Goal: Information Seeking & Learning: Find specific page/section

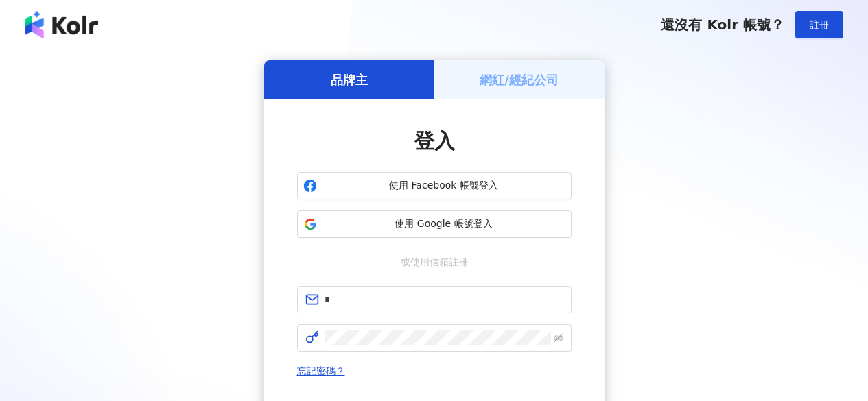
type input "**********"
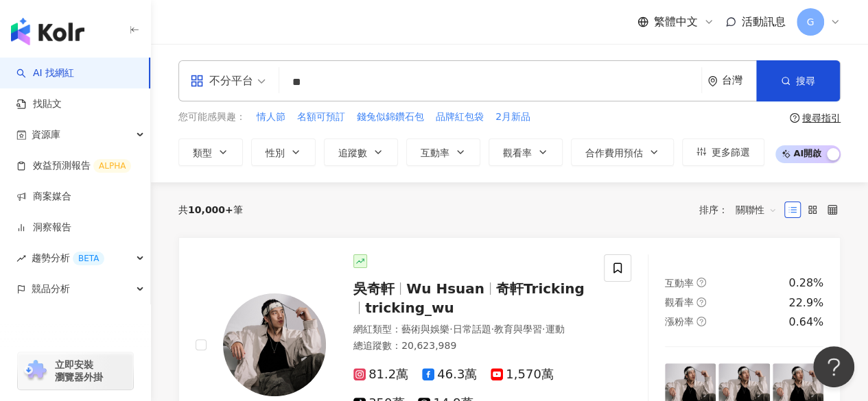
type input "*"
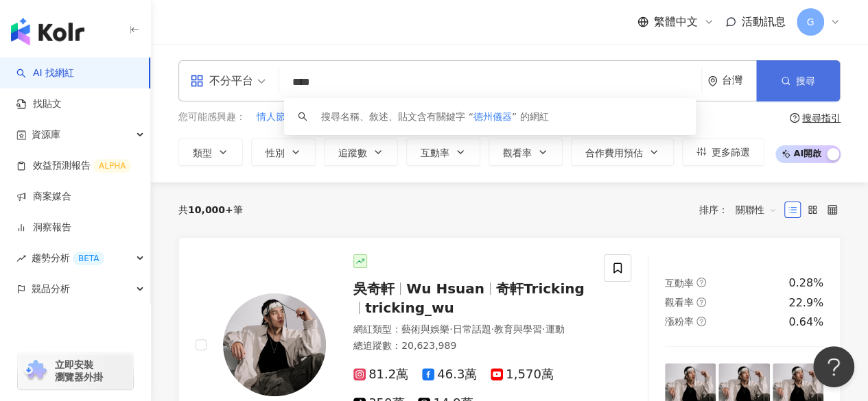
click at [767, 88] on button "搜尋" at bounding box center [798, 80] width 84 height 41
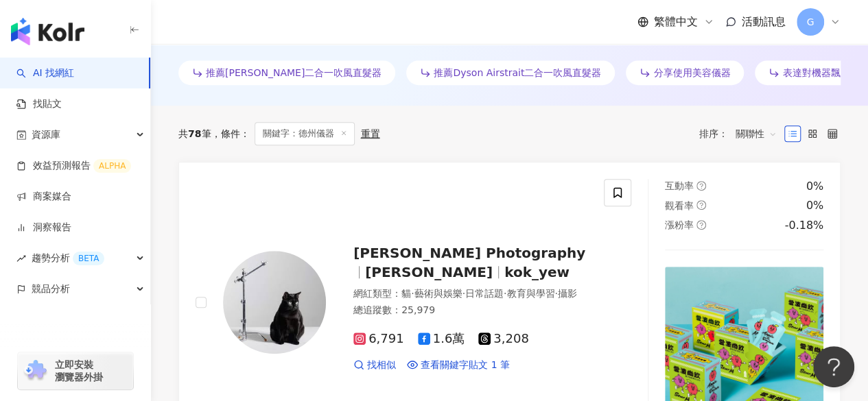
scroll to position [480, 0]
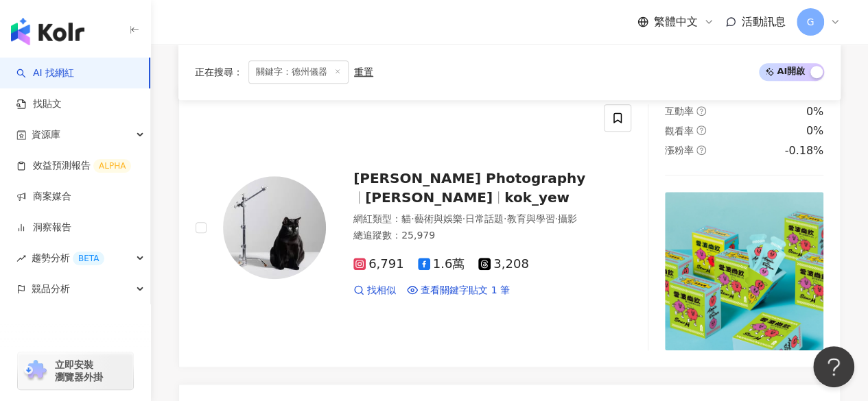
drag, startPoint x: 877, startPoint y: 2, endPoint x: 610, endPoint y: 636, distance: 687.5
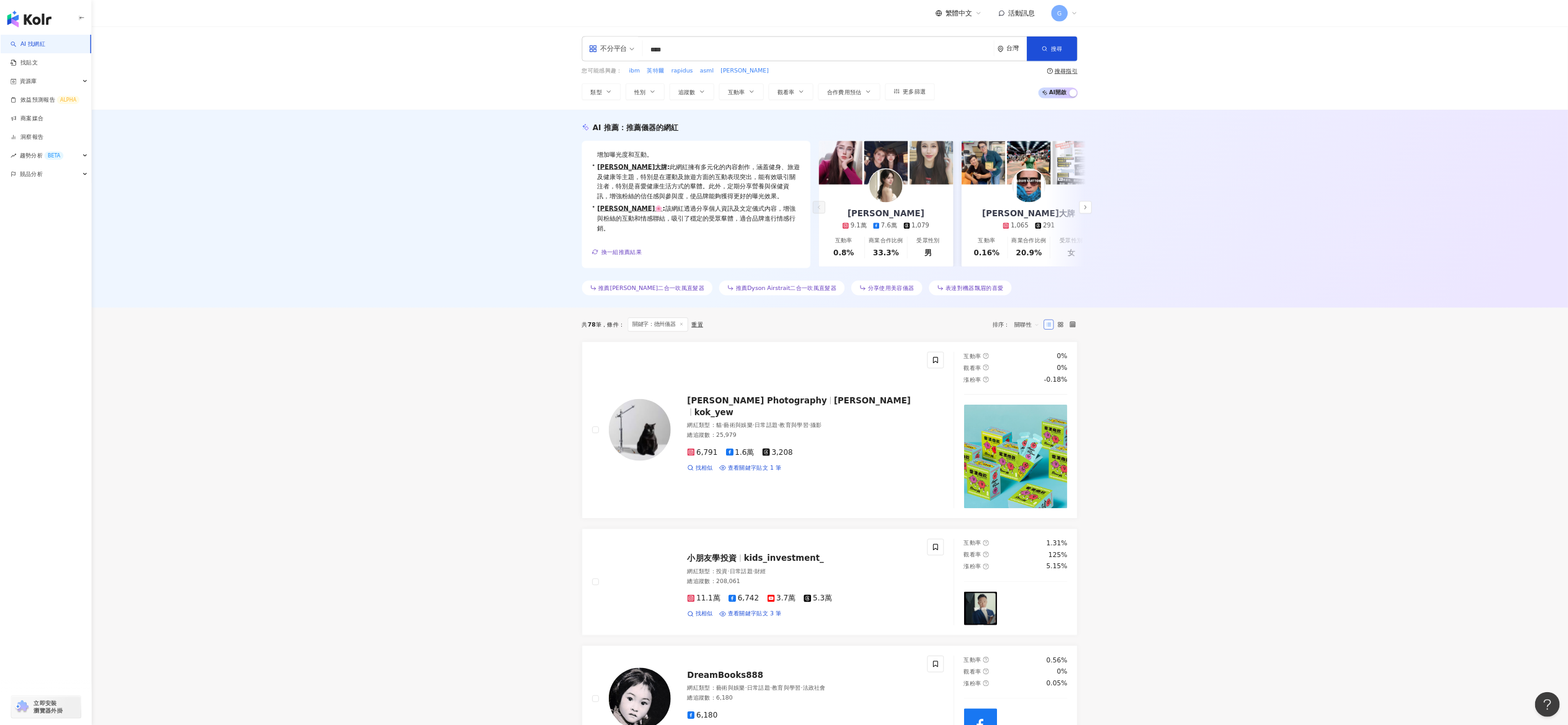
scroll to position [31, 0]
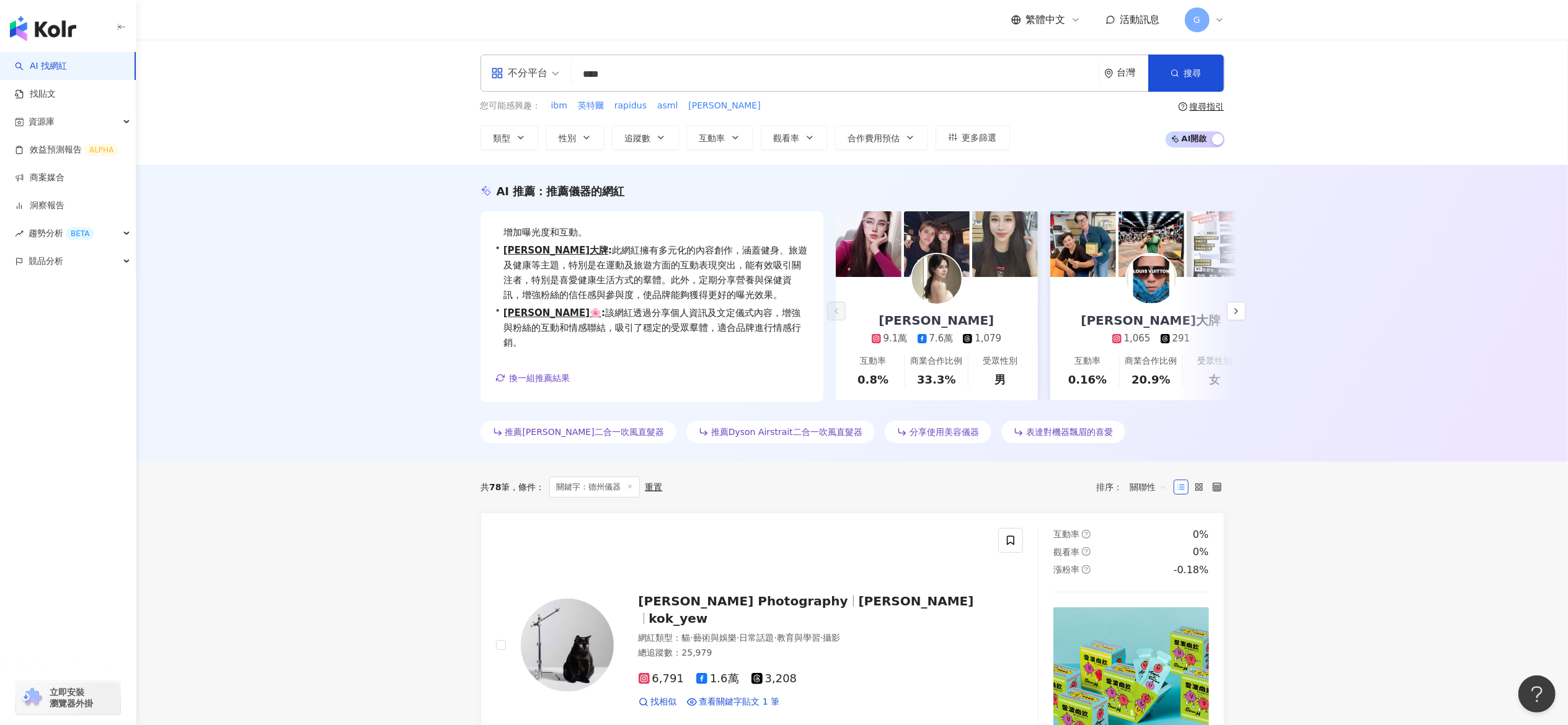
drag, startPoint x: 2273, startPoint y: 29, endPoint x: 303, endPoint y: 498, distance: 2025.1
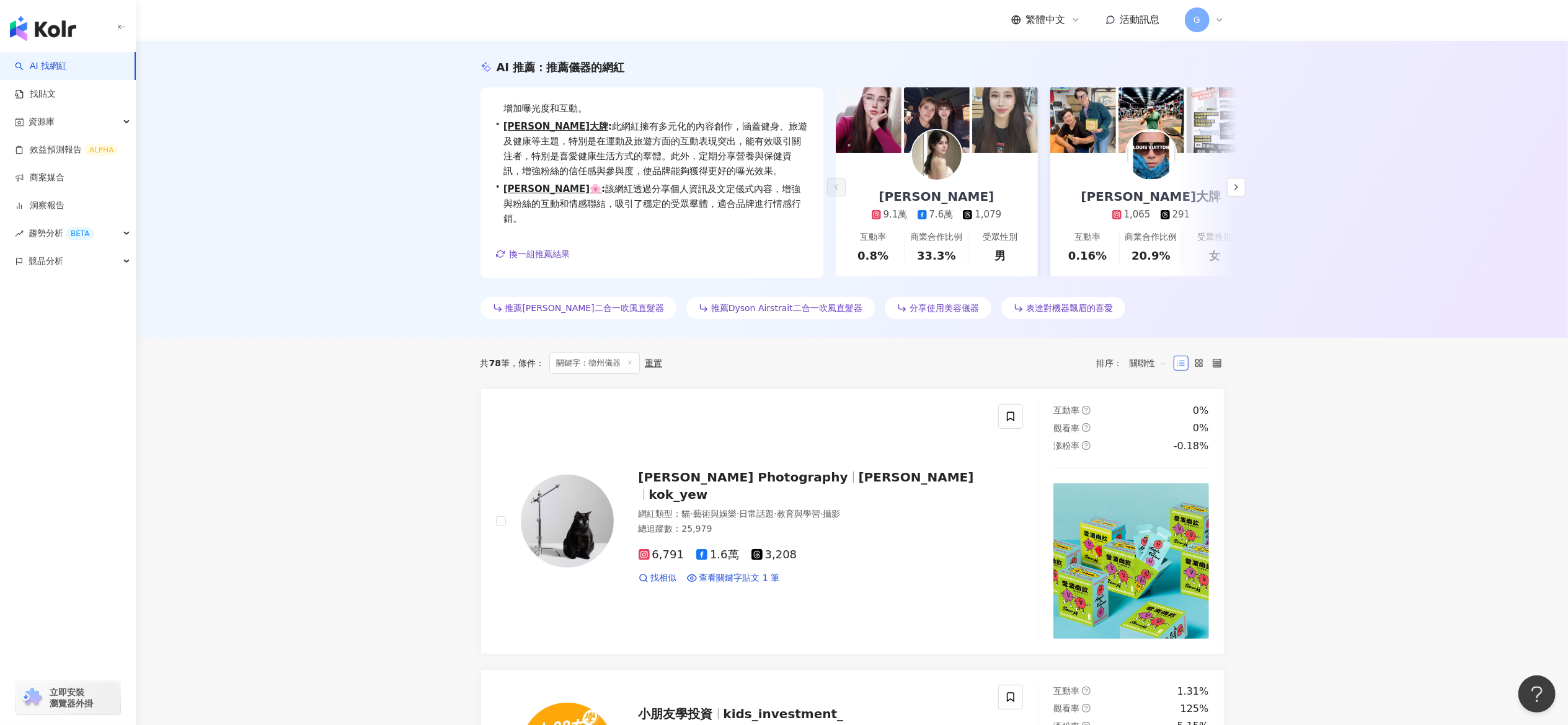
scroll to position [0, 0]
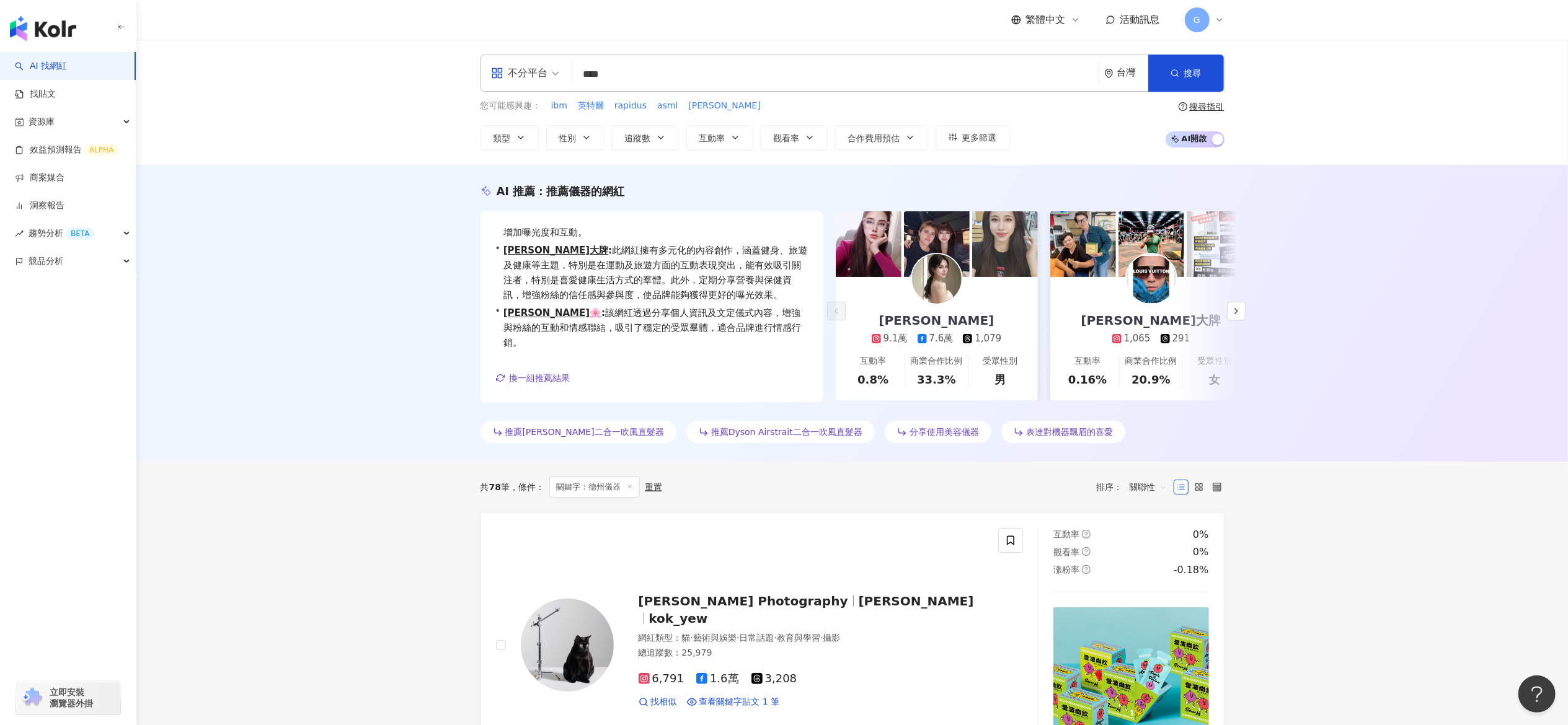
click at [784, 362] on span "關聯性" at bounding box center [1148, 487] width 37 height 20
click at [784, 362] on div "關鍵字" at bounding box center [1148, 626] width 31 height 14
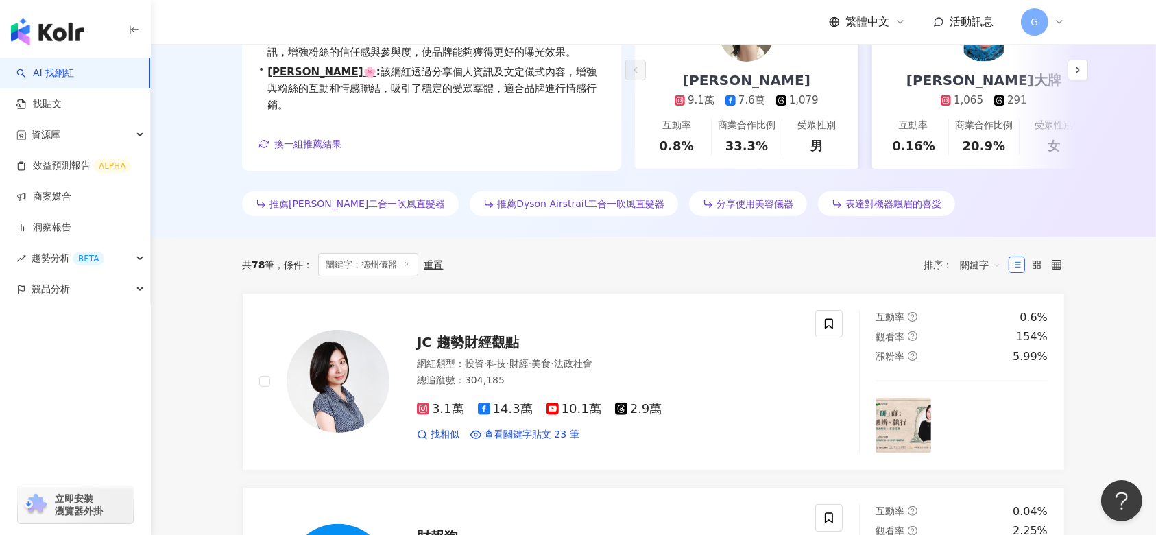
scroll to position [33, 0]
drag, startPoint x: 1688, startPoint y: 0, endPoint x: 200, endPoint y: 354, distance: 1528.9
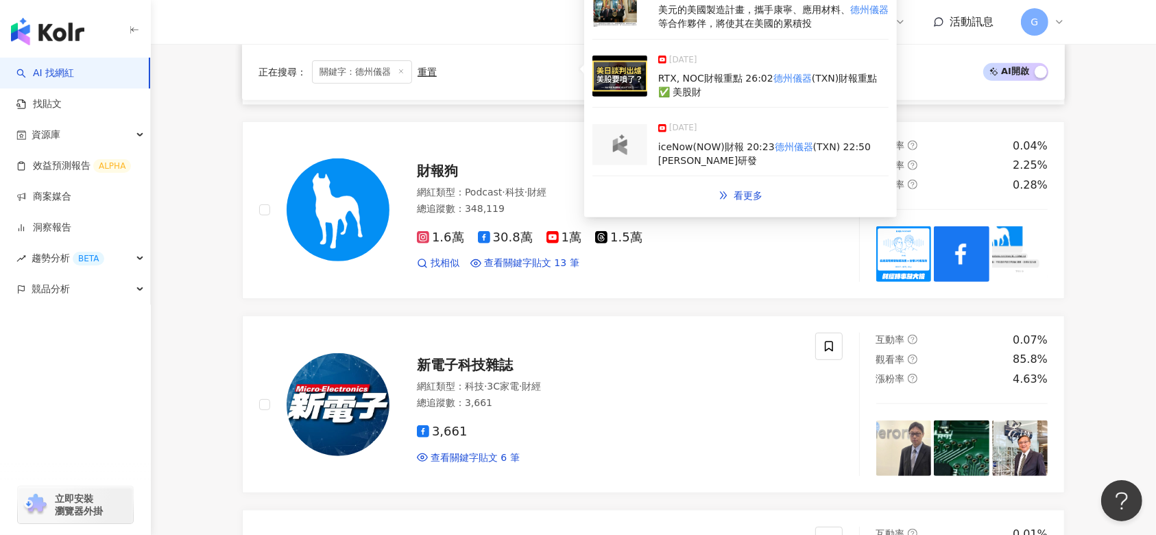
scroll to position [457, 0]
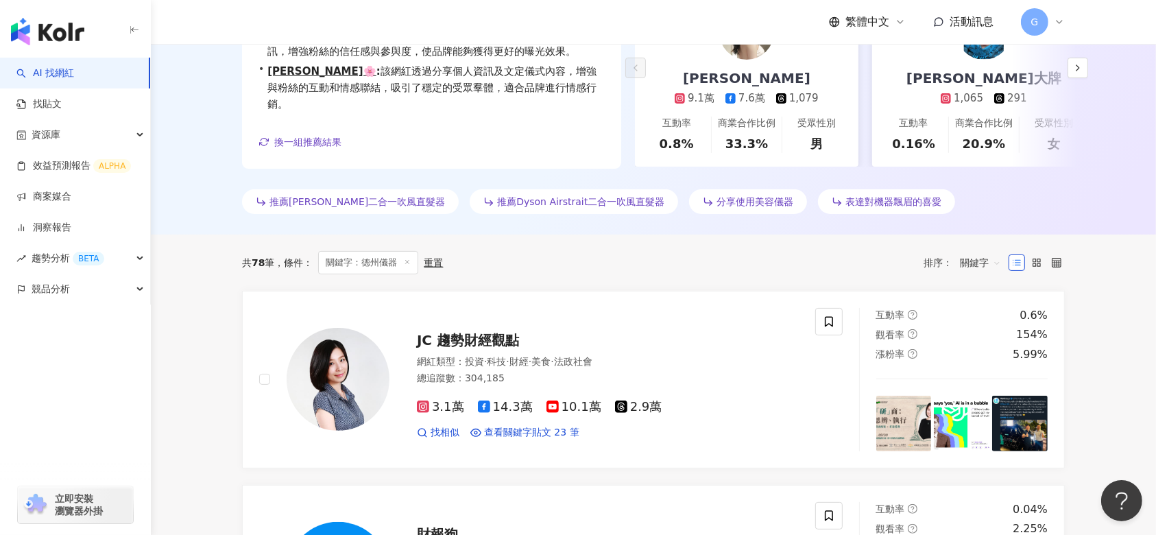
scroll to position [274, 0]
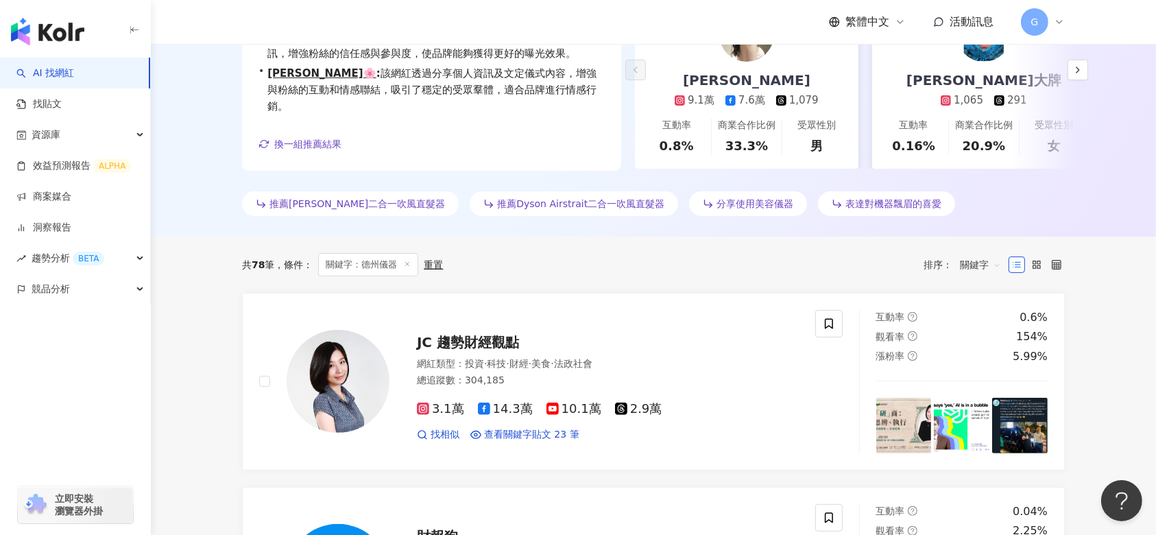
click at [867, 271] on span "關鍵字" at bounding box center [980, 265] width 41 height 22
click at [867, 296] on div "關聯性" at bounding box center [981, 294] width 34 height 15
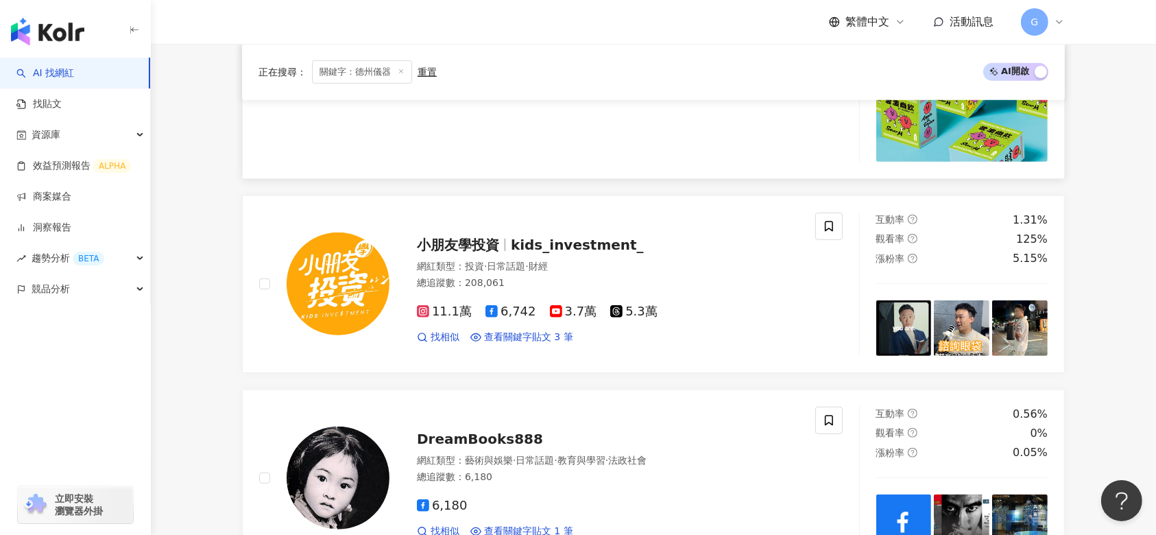
scroll to position [914, 0]
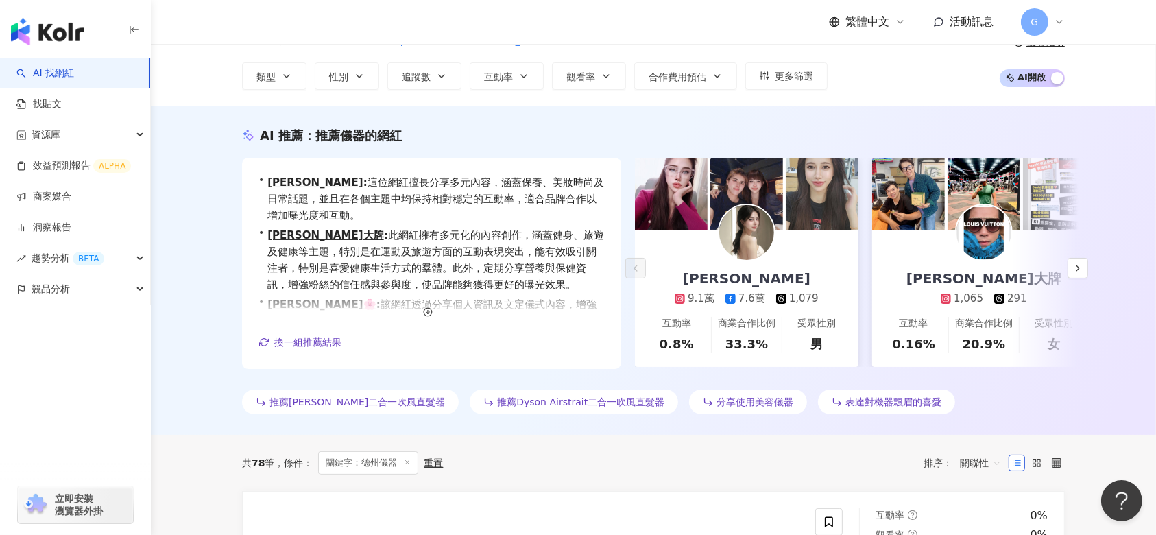
scroll to position [0, 0]
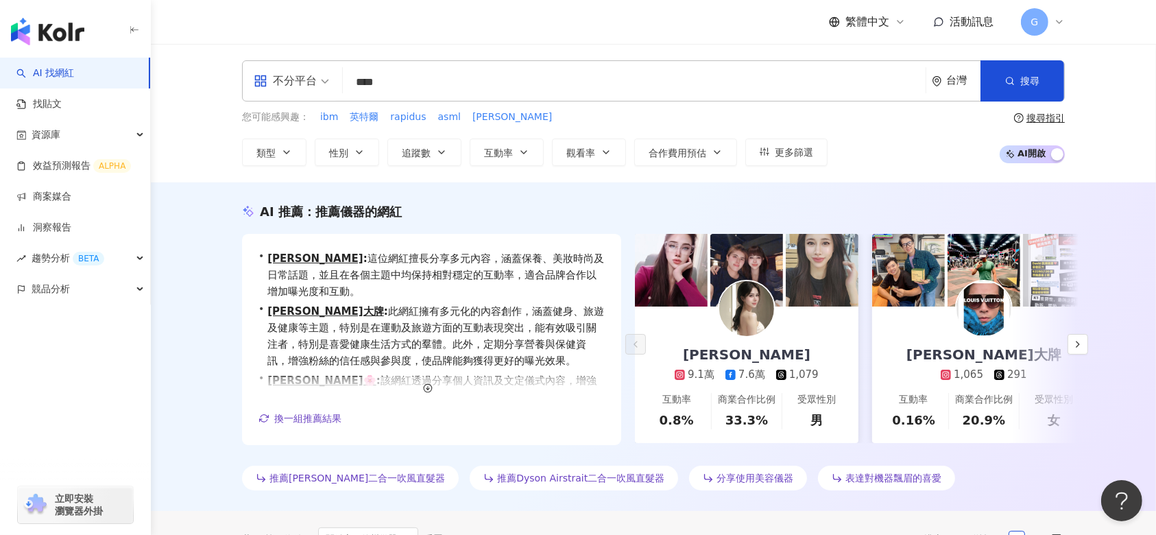
click at [395, 88] on input "****" at bounding box center [634, 82] width 572 height 26
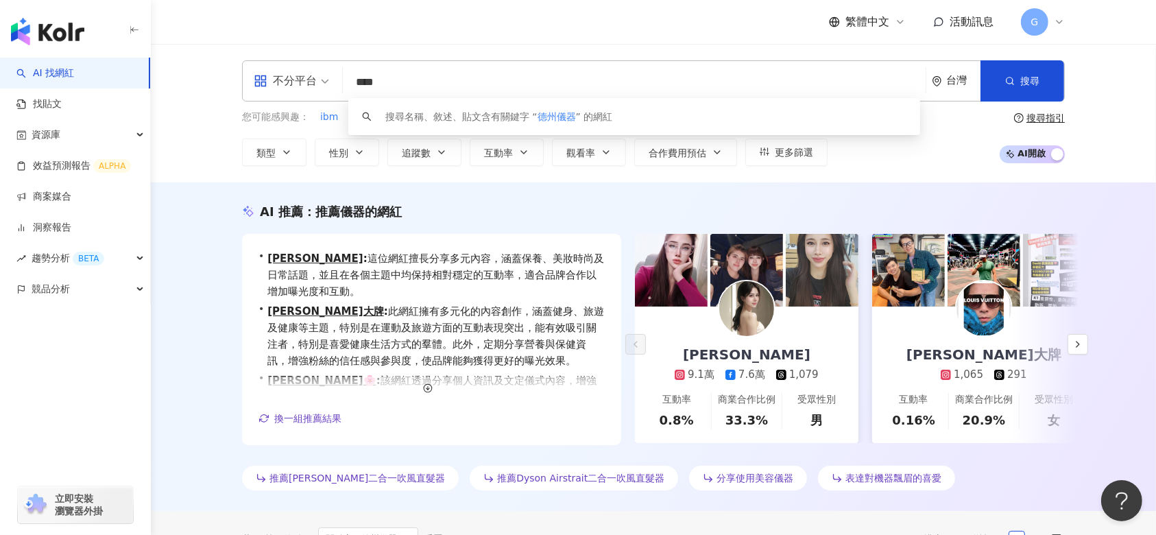
drag, startPoint x: 405, startPoint y: 85, endPoint x: 360, endPoint y: 84, distance: 45.3
click at [360, 84] on input "****" at bounding box center [634, 82] width 572 height 26
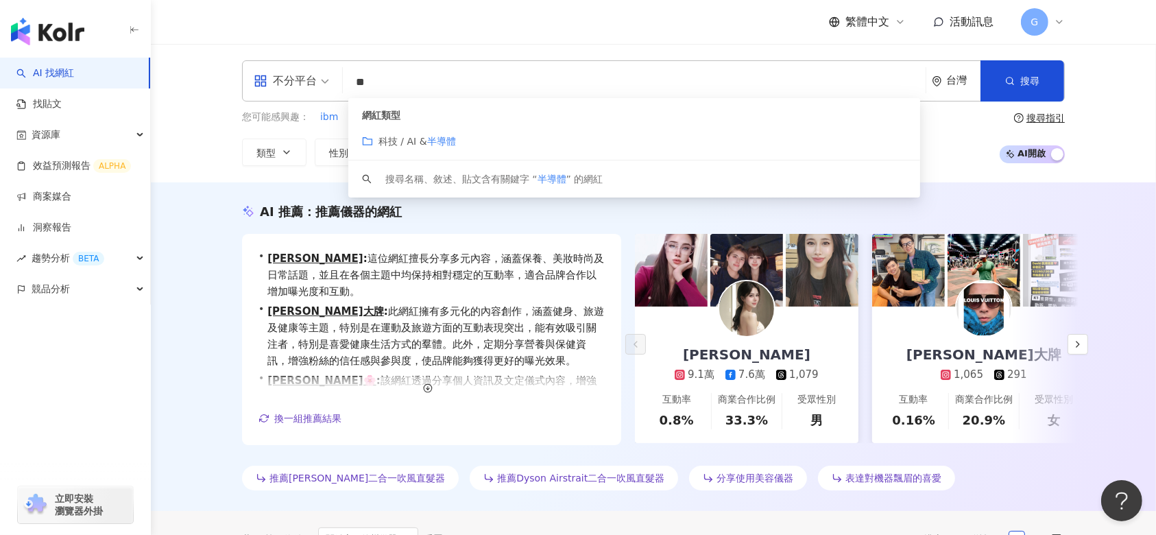
type input "*"
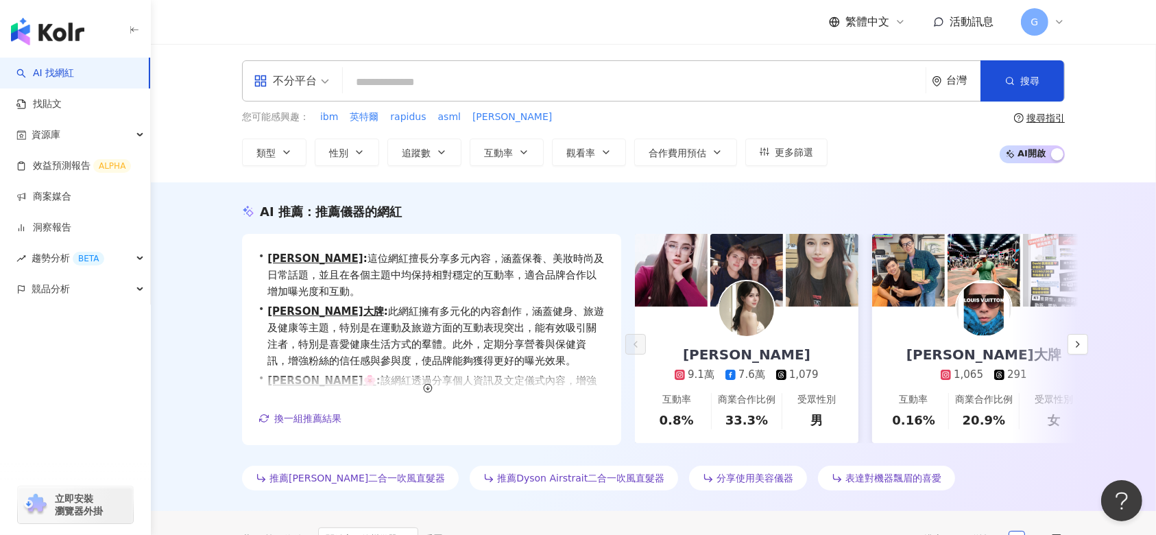
type input "*"
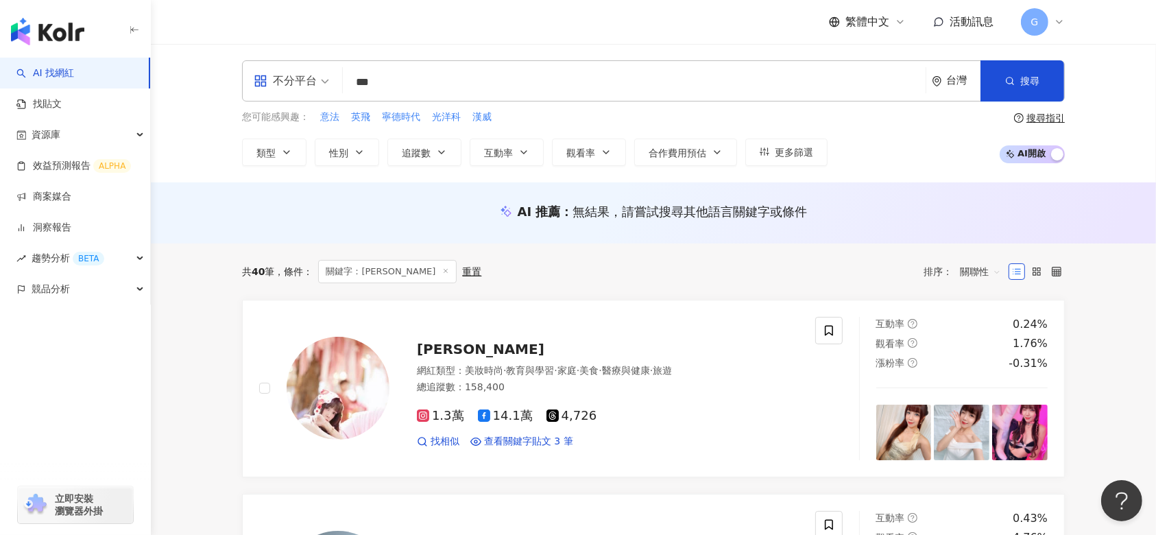
click at [195, 217] on div "AI 推薦 ： 無結果，請嘗試搜尋其他語言關鍵字或條件" at bounding box center [653, 212] width 1005 height 61
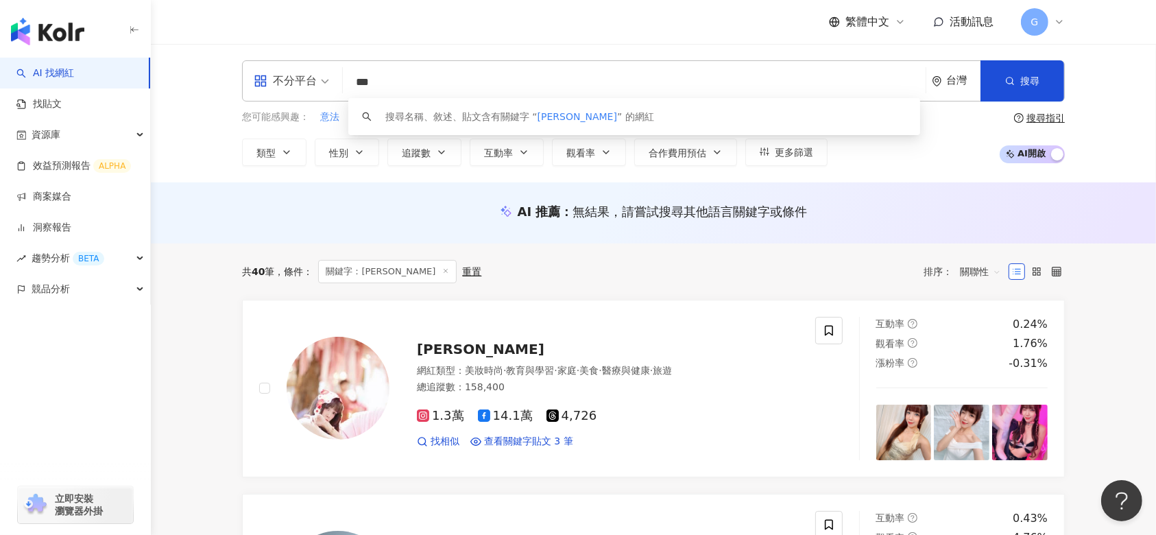
drag, startPoint x: 390, startPoint y: 86, endPoint x: 357, endPoint y: 86, distance: 32.9
click at [357, 86] on input "***" at bounding box center [634, 82] width 572 height 26
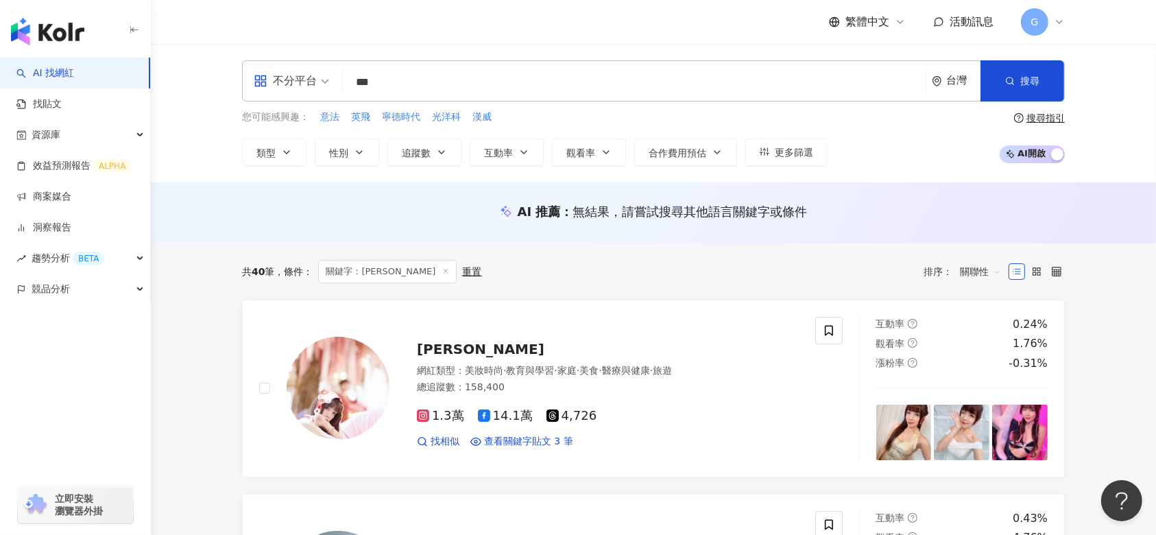
click at [359, 81] on input "***" at bounding box center [634, 82] width 572 height 26
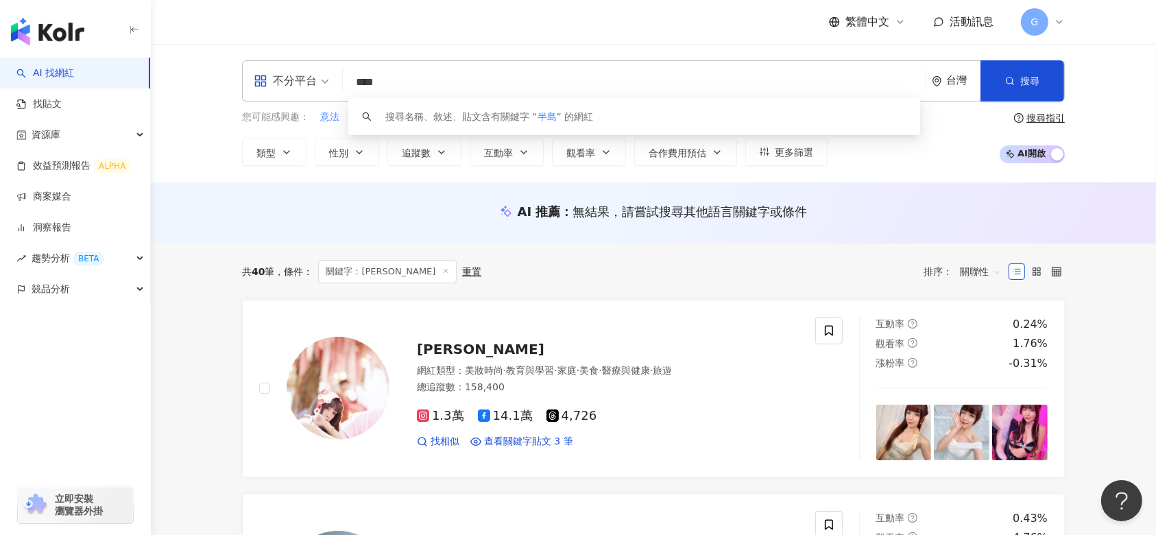
type input "***"
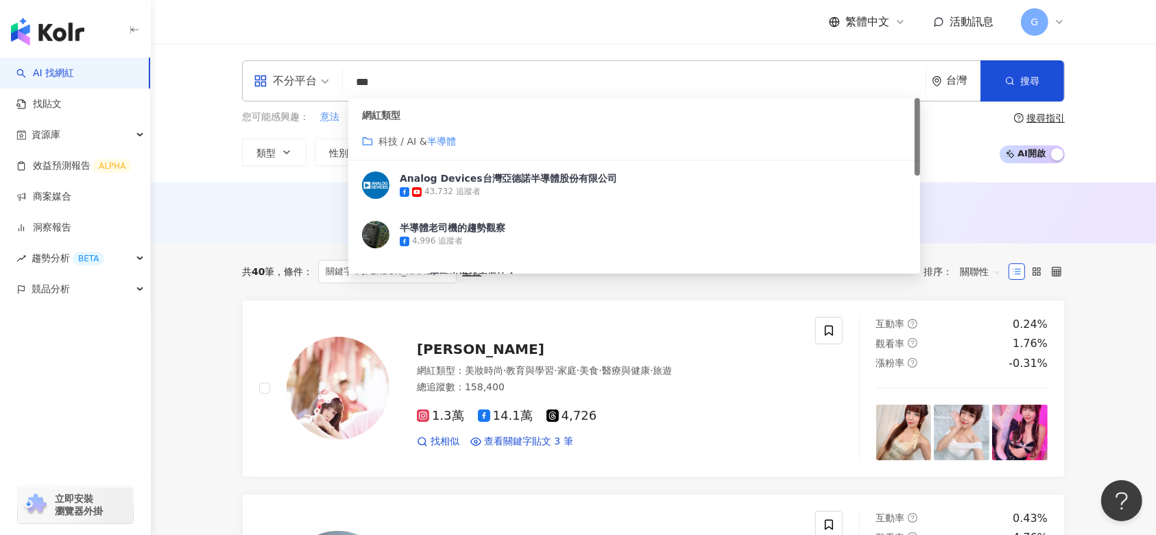
click at [412, 147] on span "科技 / AI &" at bounding box center [403, 141] width 49 height 11
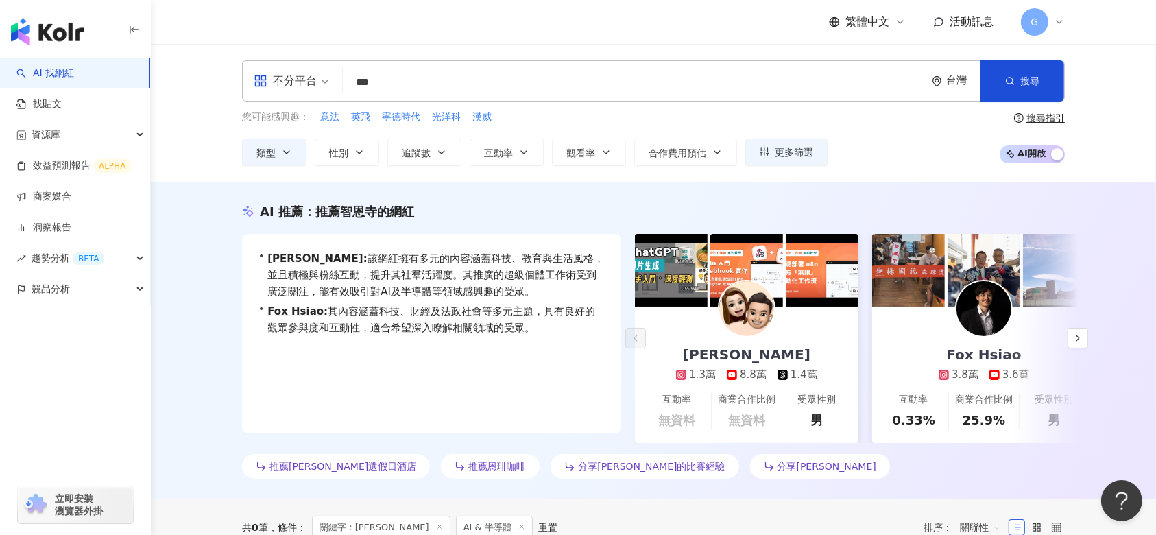
drag, startPoint x: 392, startPoint y: 89, endPoint x: 338, endPoint y: 84, distance: 53.7
click at [338, 84] on div "不分平台 半導體 *** 台灣 搜尋 customizedTag 575648e7-676b-48a5-acee-d7db67ea2bec 網紅類型 科技 /…" at bounding box center [653, 80] width 823 height 41
click at [285, 148] on icon "button" at bounding box center [286, 152] width 11 height 11
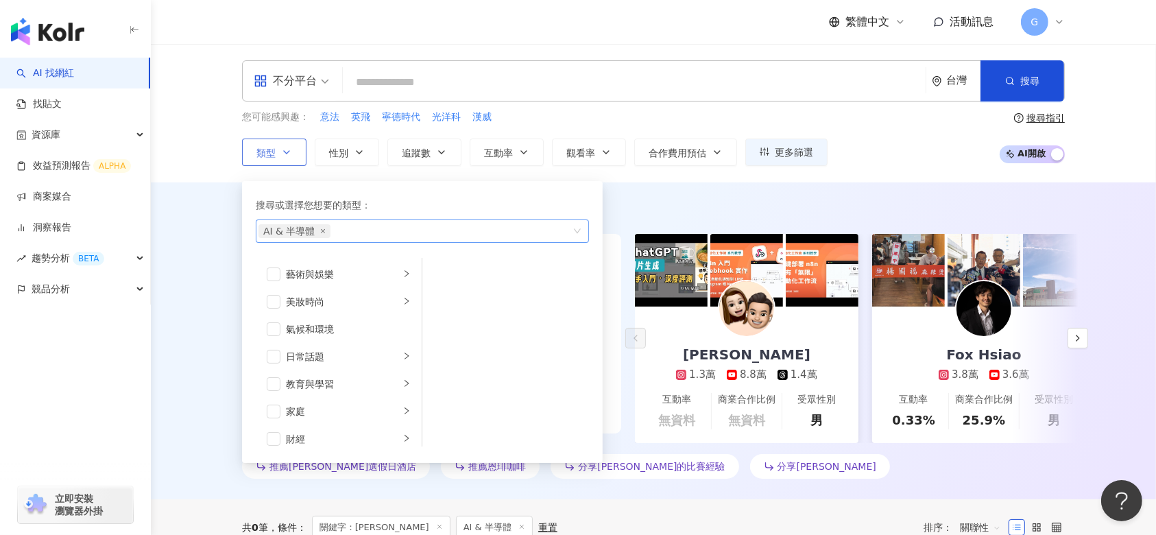
click at [342, 226] on div "AI & 半導體" at bounding box center [415, 231] width 313 height 14
click at [671, 200] on div "AI 推薦 ： 推薦[PERSON_NAME]恩寺的網紅 • [PERSON_NAME]: 該網紅擁有多元的內容涵蓋科技、教育與生活風格，並且積極與粉絲互動，…" at bounding box center [653, 340] width 1005 height 317
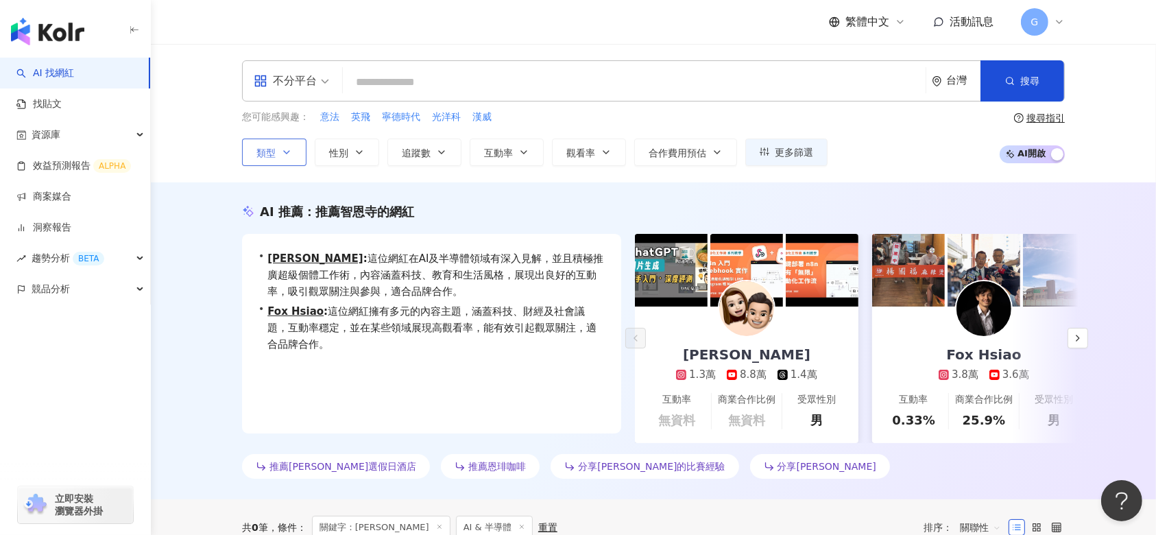
click at [278, 155] on button "類型" at bounding box center [274, 152] width 64 height 27
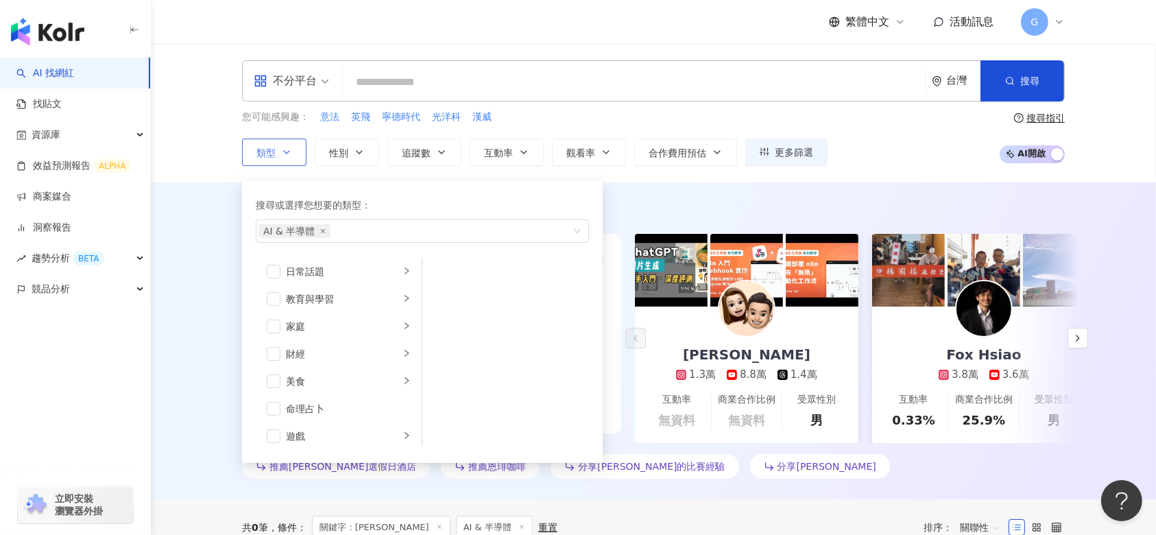
scroll to position [182, 0]
click at [181, 320] on div "AI 推薦 ： 推薦智恩寺的網紅 • [PERSON_NAME]: 這位網紅在AI及半導體領域有深入見解，並且積極推廣超級個體工作術，內容涵蓋科技、教育和生活…" at bounding box center [653, 340] width 1005 height 317
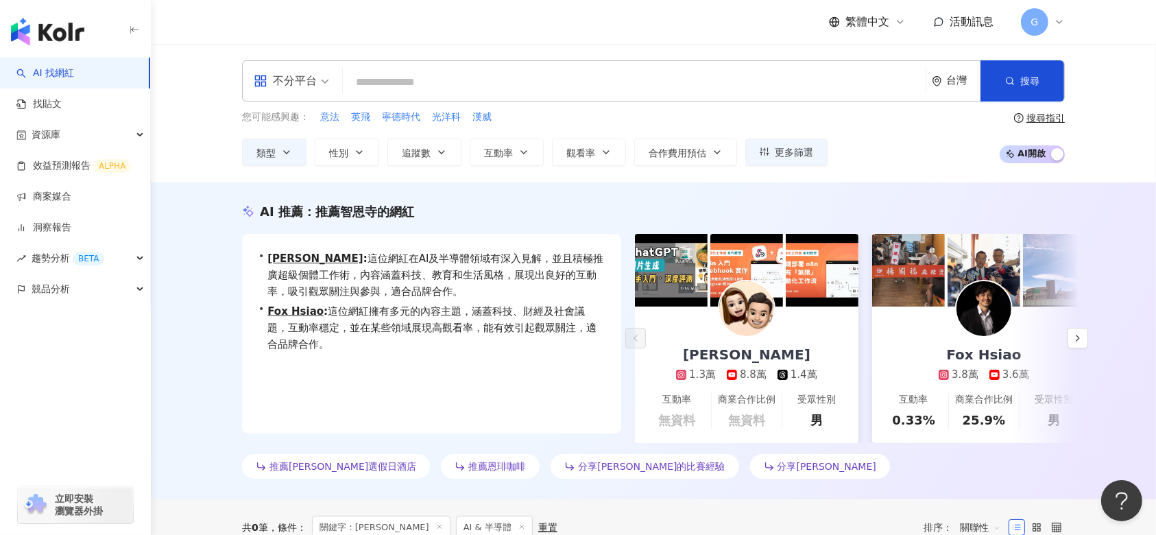
click at [177, 106] on div "不分平台 台灣 搜尋 customizedTag 網紅類型 科技 / AI & 半導體 Analog Devices台灣亞德諾半導體股份有限公司 43,732…" at bounding box center [653, 113] width 1005 height 139
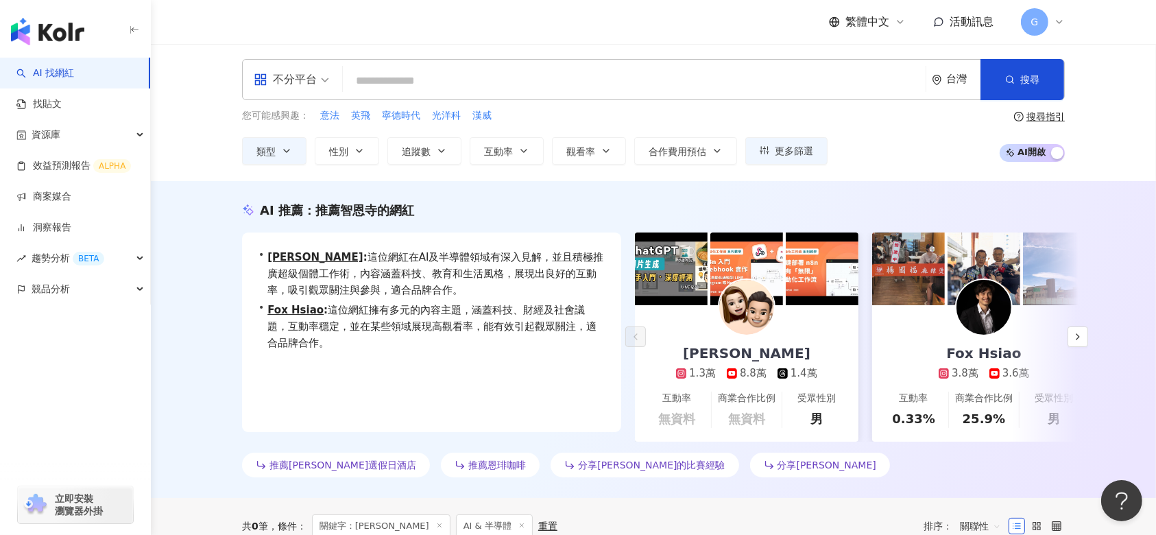
scroll to position [0, 0]
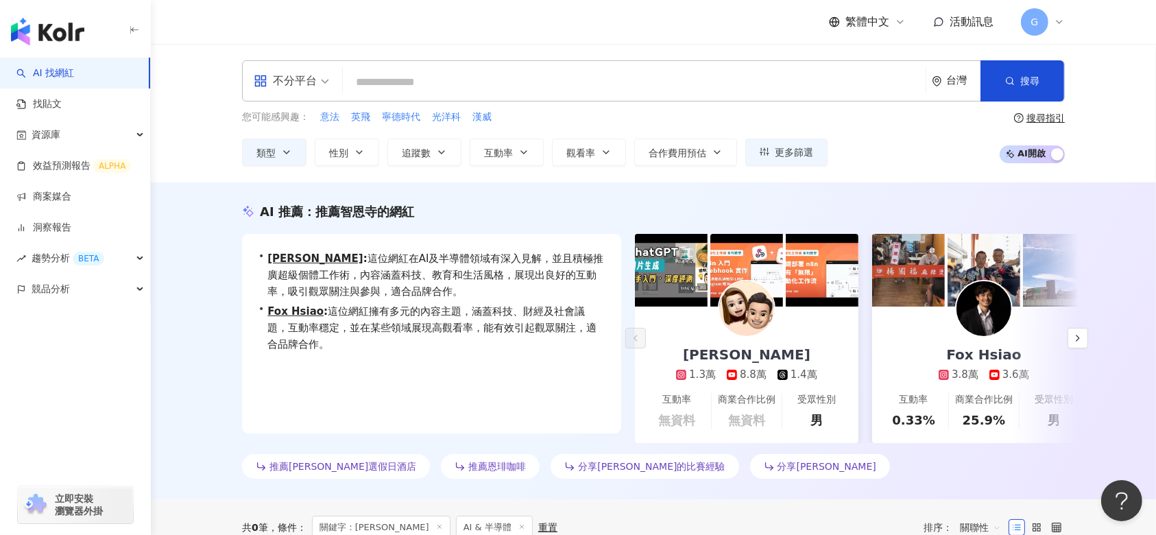
click at [183, 254] on div "AI 推薦 ： 推薦智恩寺的網紅 • [PERSON_NAME]: 這位網紅在AI及半導體領域有深入見解，並且積極推廣超級個體工作術，內容涵蓋科技、教育和生活…" at bounding box center [653, 340] width 1005 height 317
